Goal: Information Seeking & Learning: Find specific fact

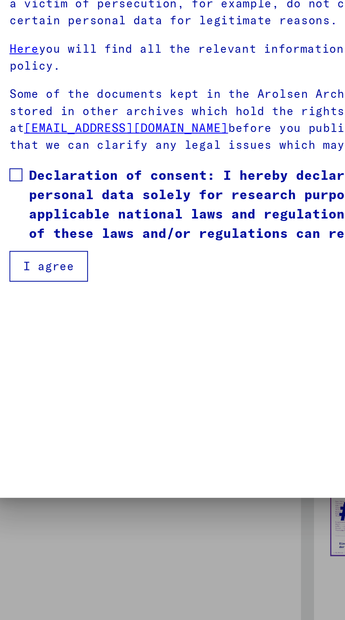
scroll to position [121, 0]
click at [46, 343] on span at bounding box center [46, 340] width 6 height 6
click at [59, 387] on button "I agree" at bounding box center [60, 379] width 34 height 13
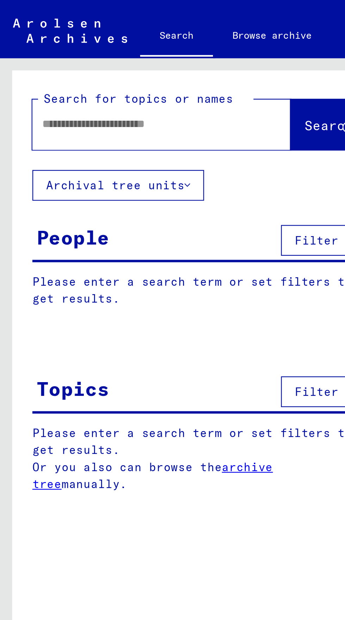
click at [20, 57] on input "text" at bounding box center [61, 53] width 87 height 7
type input "********"
click at [132, 57] on span "Search" at bounding box center [142, 54] width 21 height 7
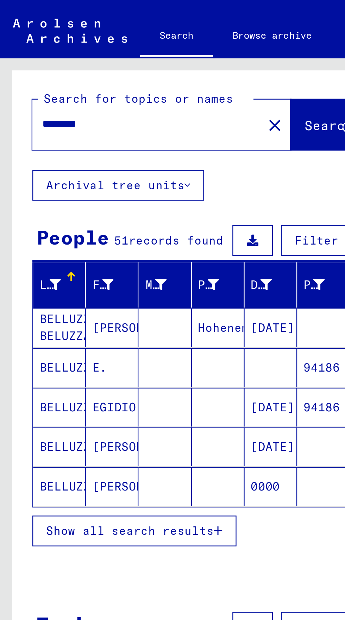
click at [27, 218] on mat-cell "BELLUZZO" at bounding box center [25, 211] width 23 height 17
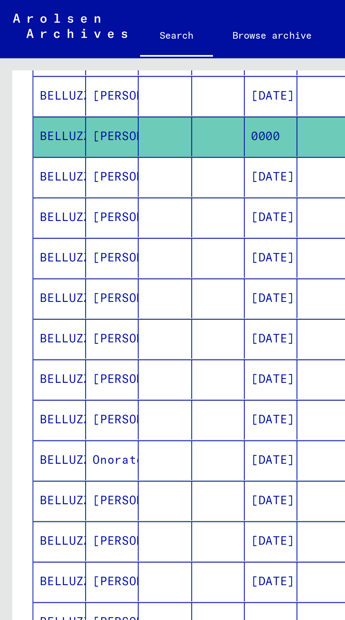
scroll to position [39, 0]
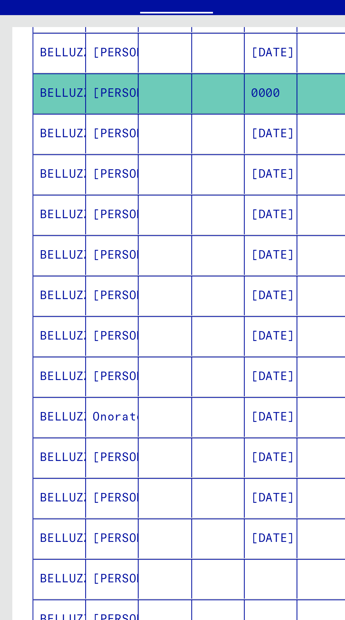
click at [20, 262] on mat-cell "BELLUZZO" at bounding box center [25, 270] width 23 height 17
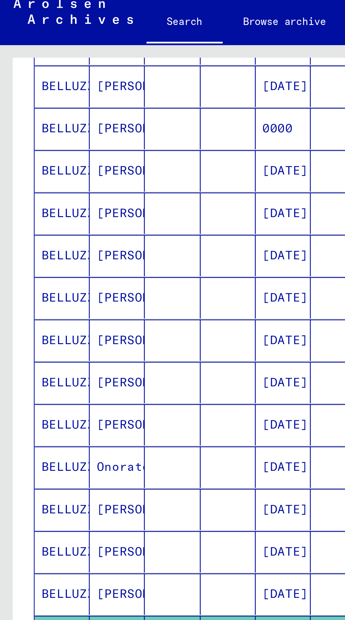
scroll to position [154, 0]
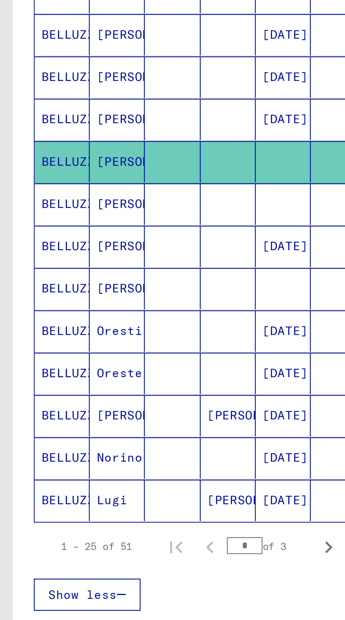
click at [133, 423] on div "1 – 25 of 51 * of 3" at bounding box center [87, 430] width 141 height 14
click at [132, 426] on icon "Next page" at bounding box center [137, 431] width 10 height 10
type input "*"
